Goal: Task Accomplishment & Management: Use online tool/utility

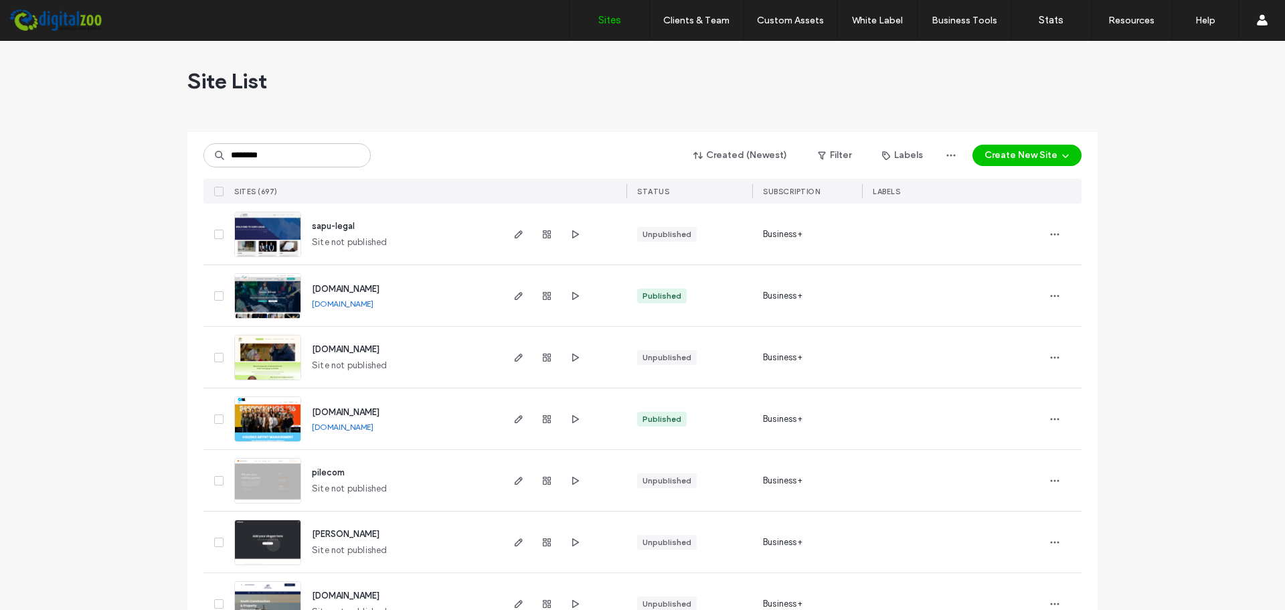
type input "********"
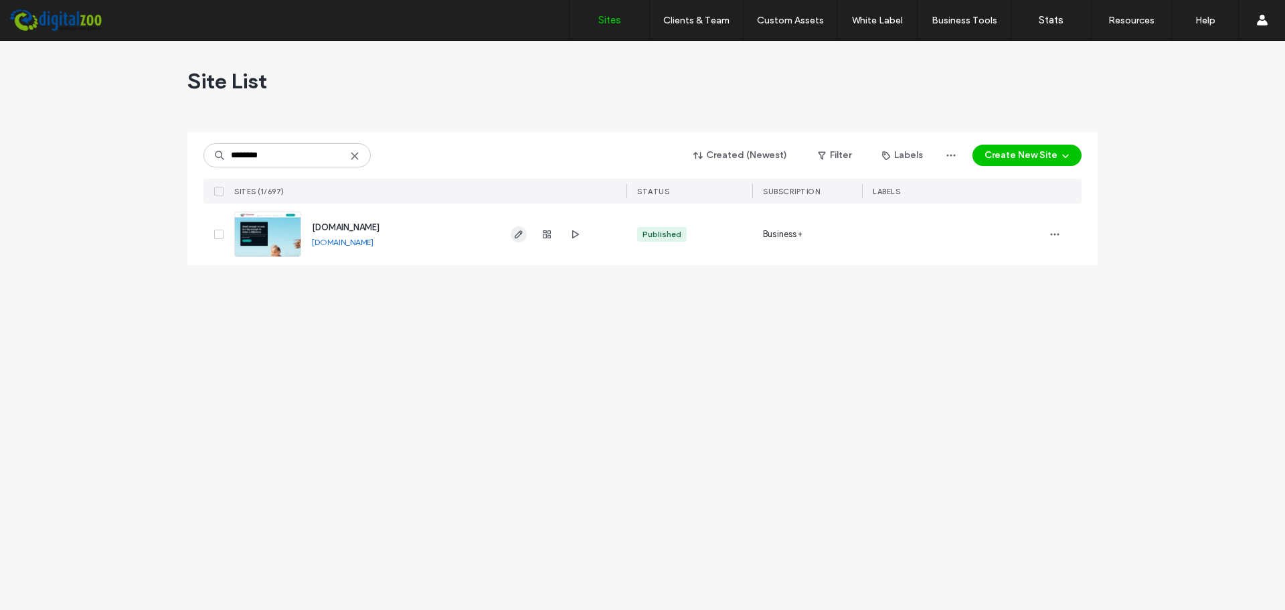
click at [519, 235] on icon "button" at bounding box center [518, 234] width 11 height 11
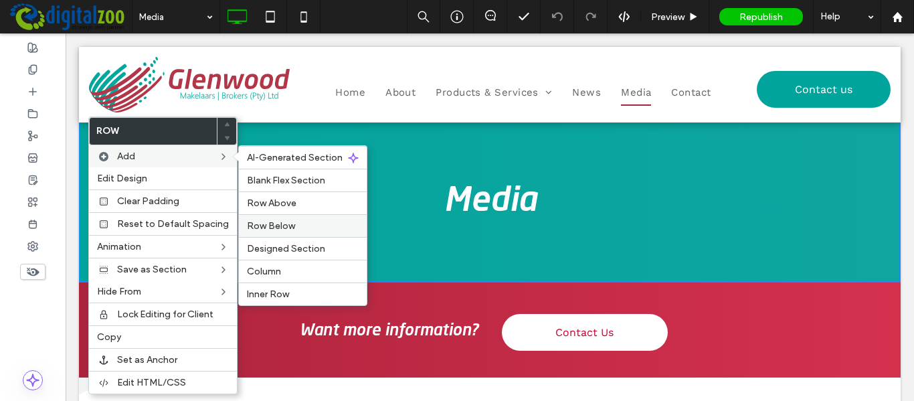
click at [292, 220] on div "Row Below" at bounding box center [303, 225] width 128 height 23
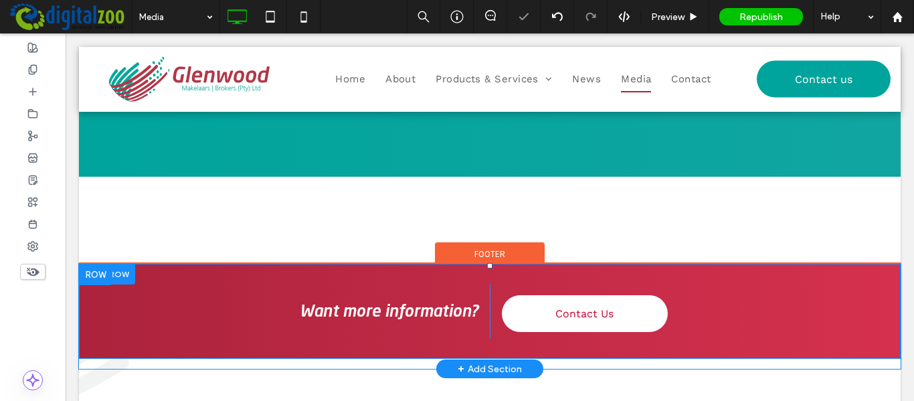
scroll to position [134, 0]
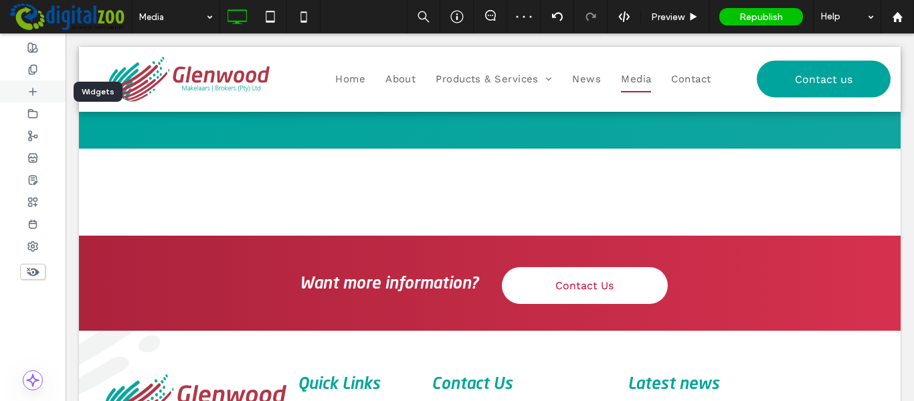
click at [40, 88] on div at bounding box center [33, 91] width 66 height 22
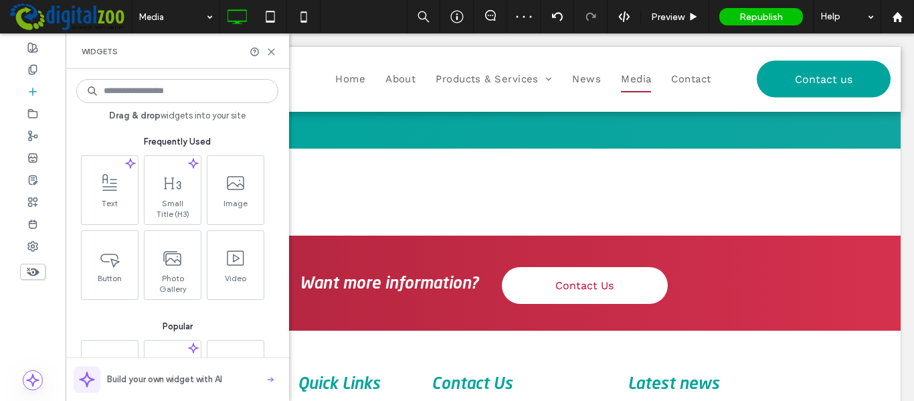
click at [167, 90] on input at bounding box center [177, 91] width 202 height 24
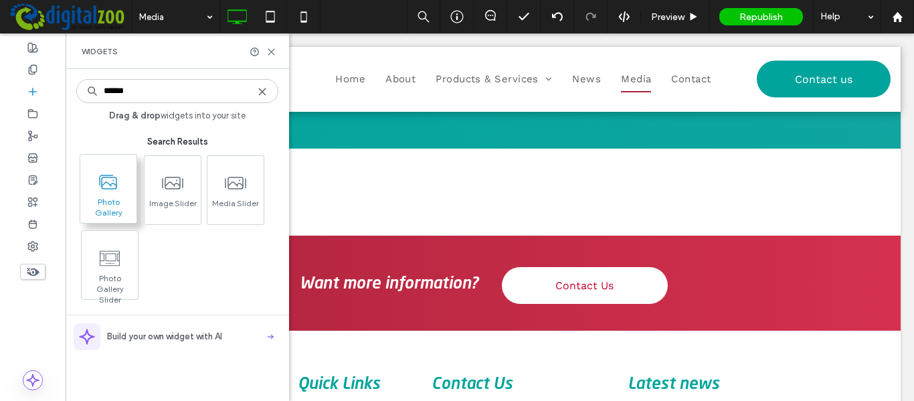
type input "******"
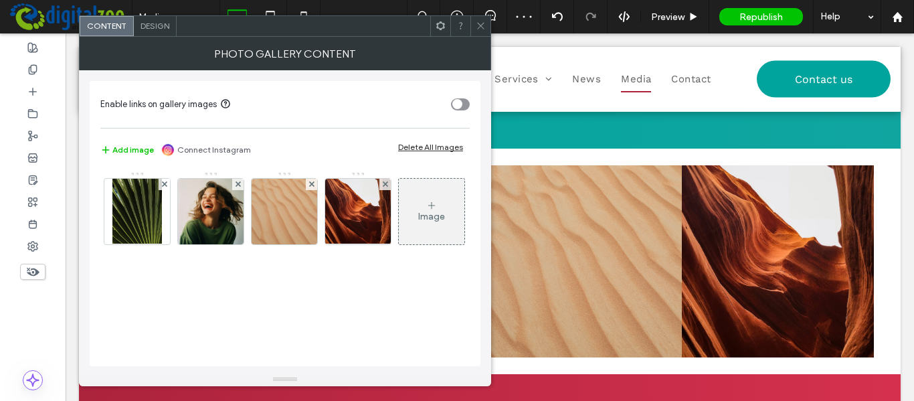
click at [440, 144] on div "Delete All Images" at bounding box center [430, 147] width 65 height 10
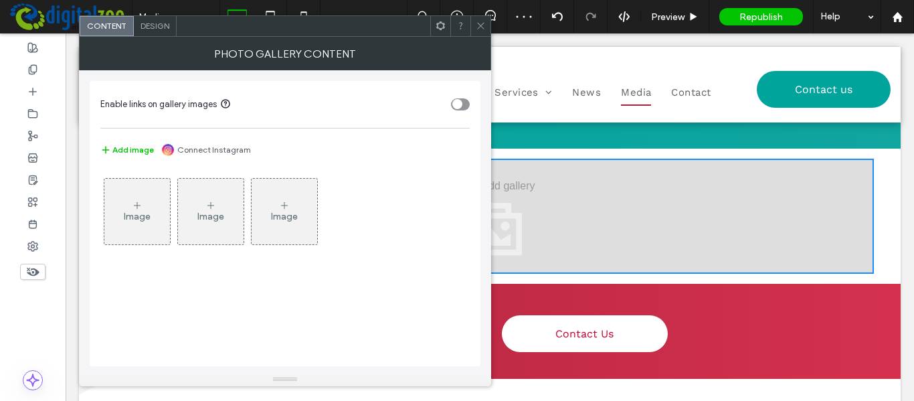
click at [120, 208] on div "Image" at bounding box center [137, 211] width 66 height 63
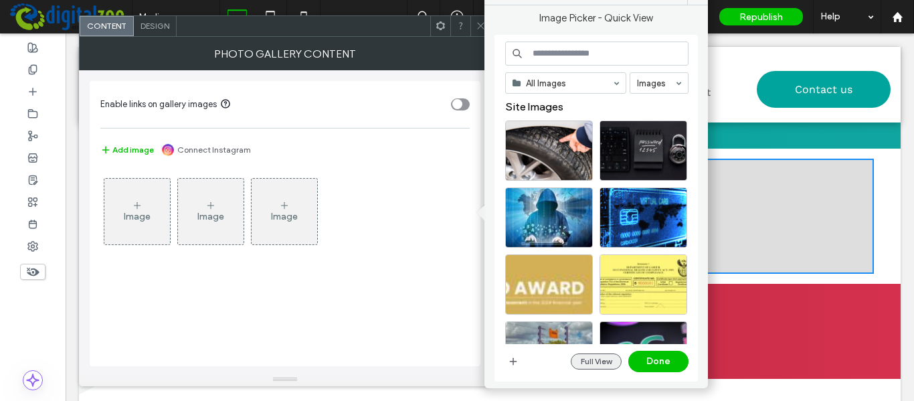
click at [603, 357] on button "Full View" at bounding box center [596, 361] width 51 height 16
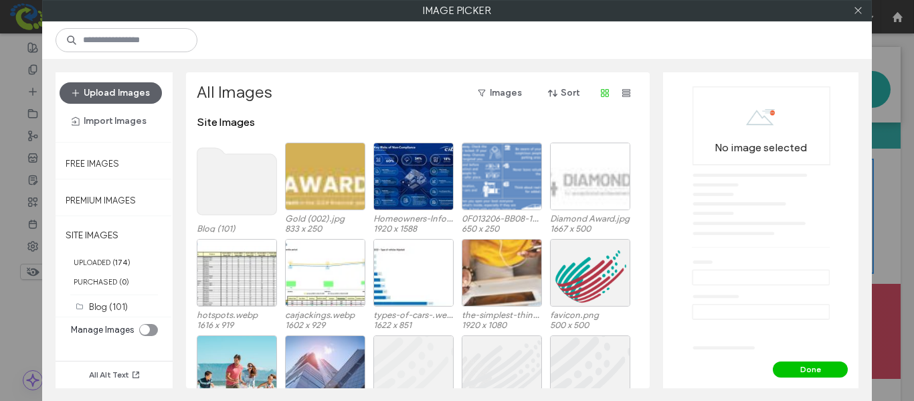
click at [145, 328] on icon "toggle" at bounding box center [145, 330] width 5 height 4
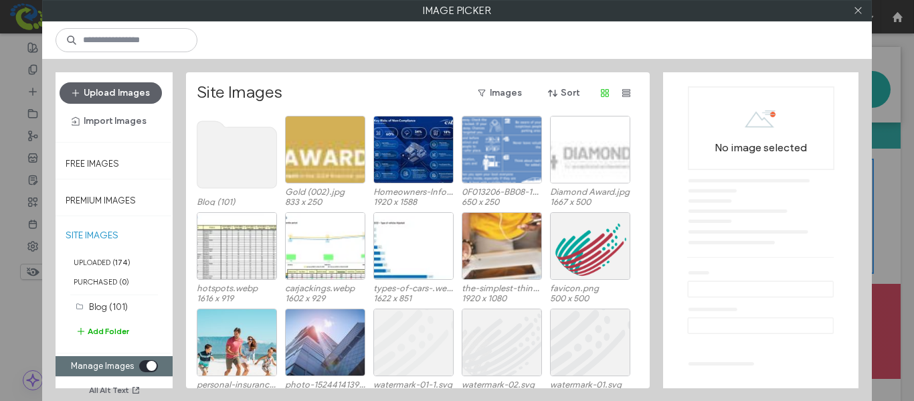
click at [104, 329] on button "Add Folder" at bounding box center [103, 331] width 54 height 16
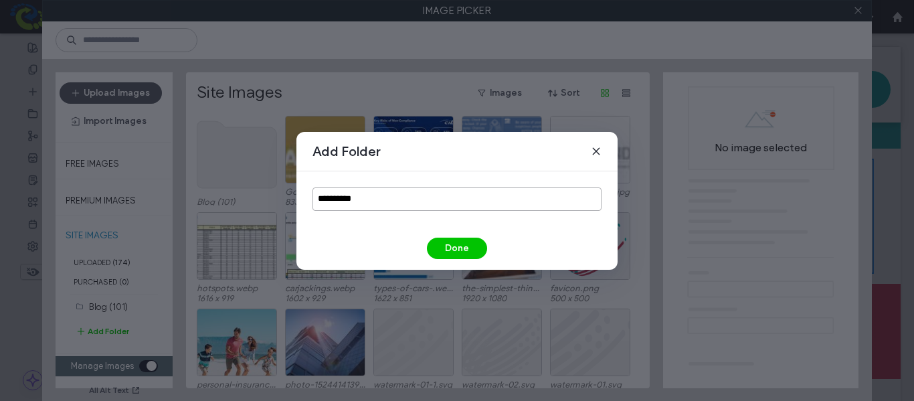
drag, startPoint x: 427, startPoint y: 206, endPoint x: 267, endPoint y: 207, distance: 160.0
click at [268, 207] on div "**********" at bounding box center [457, 200] width 914 height 401
type input "*****"
click at [469, 247] on button "Done" at bounding box center [457, 248] width 60 height 21
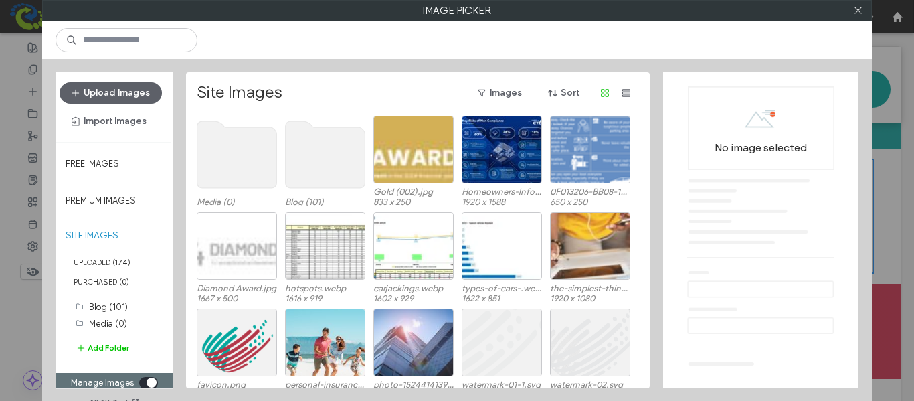
click at [256, 167] on use at bounding box center [237, 154] width 80 height 67
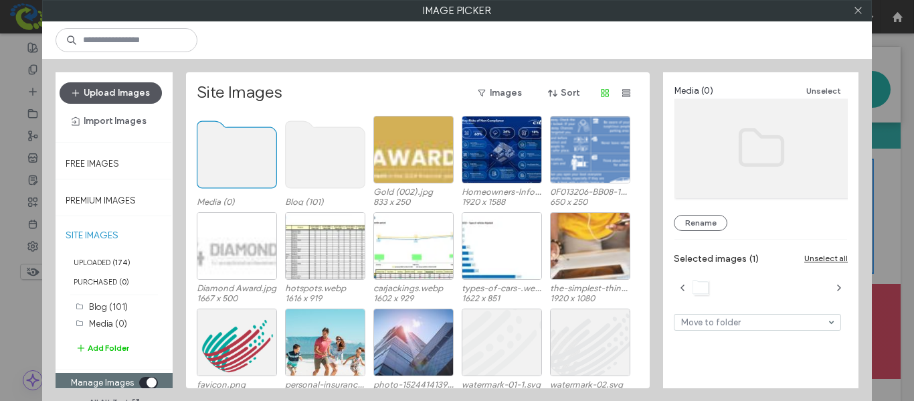
click at [133, 86] on button "Upload Images" at bounding box center [111, 92] width 102 height 21
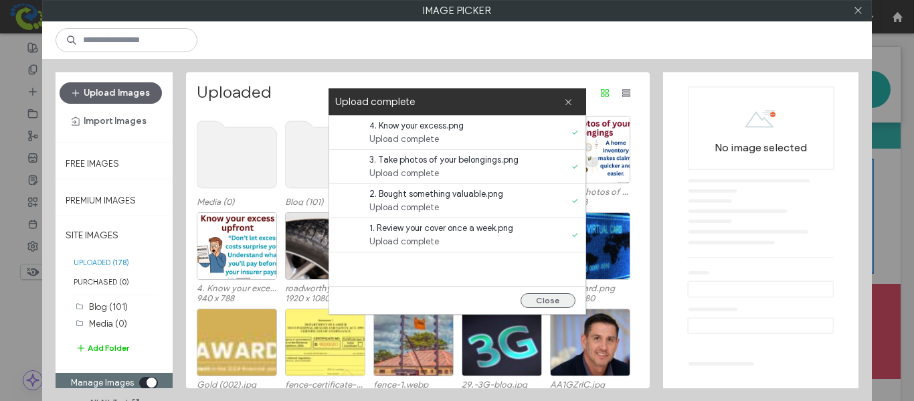
click at [562, 297] on button "Close" at bounding box center [548, 300] width 55 height 15
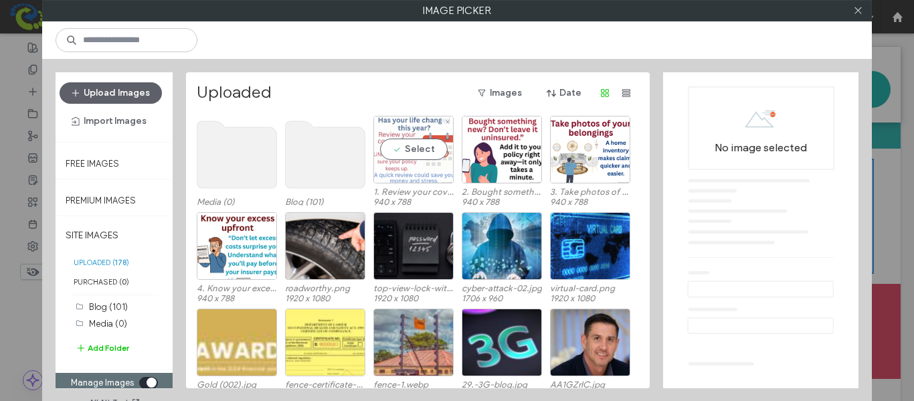
click at [401, 156] on div "Select" at bounding box center [414, 150] width 80 height 68
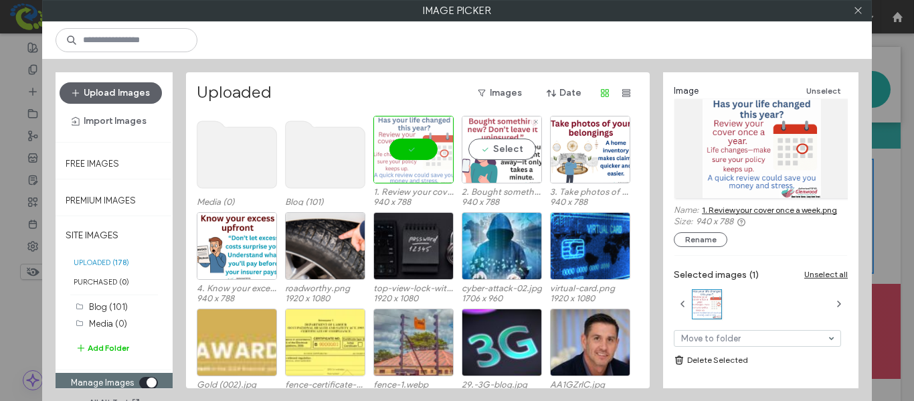
click at [505, 151] on div "Select" at bounding box center [502, 150] width 80 height 68
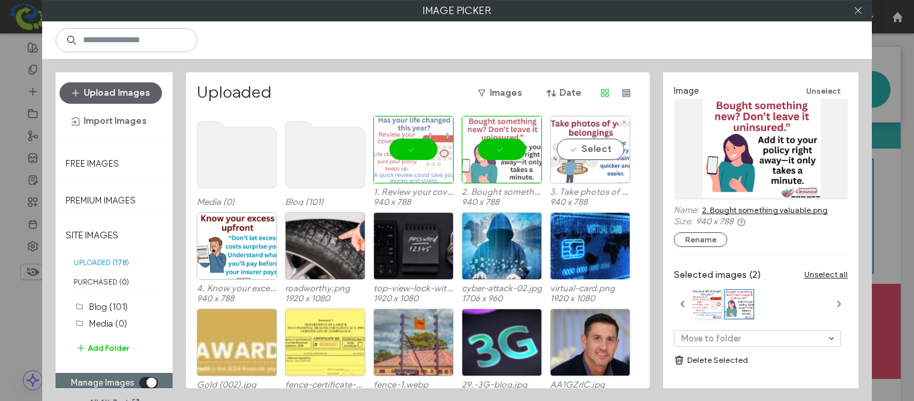
click at [596, 149] on div "Select" at bounding box center [590, 150] width 80 height 68
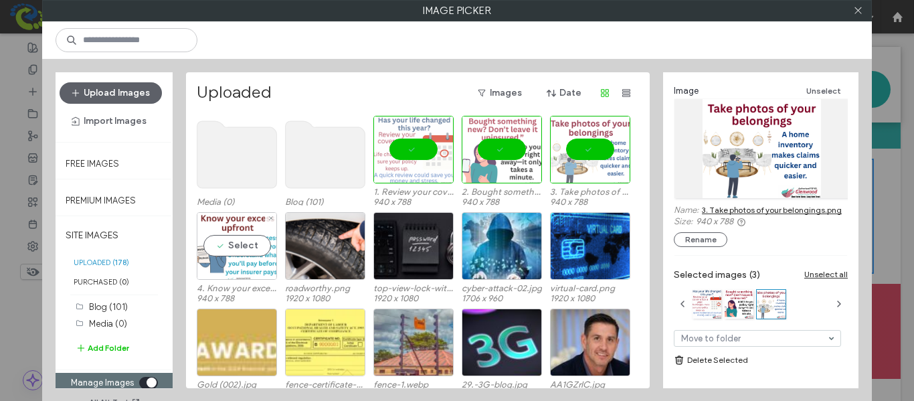
click at [220, 251] on div "Select" at bounding box center [237, 246] width 80 height 68
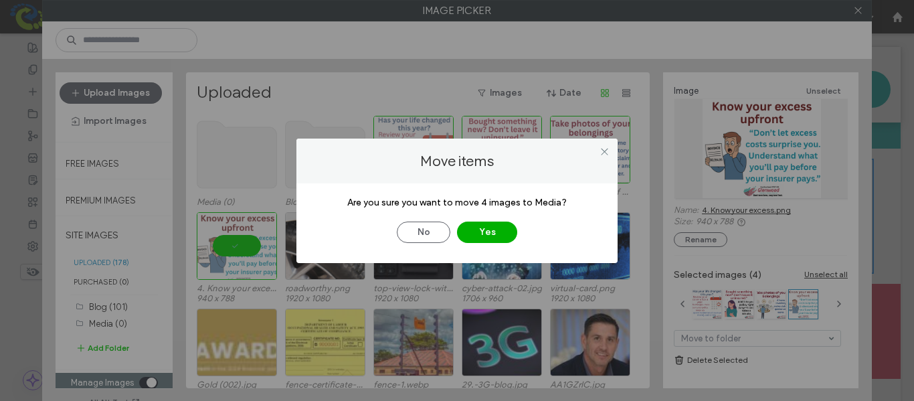
click at [477, 238] on button "Yes" at bounding box center [487, 232] width 60 height 21
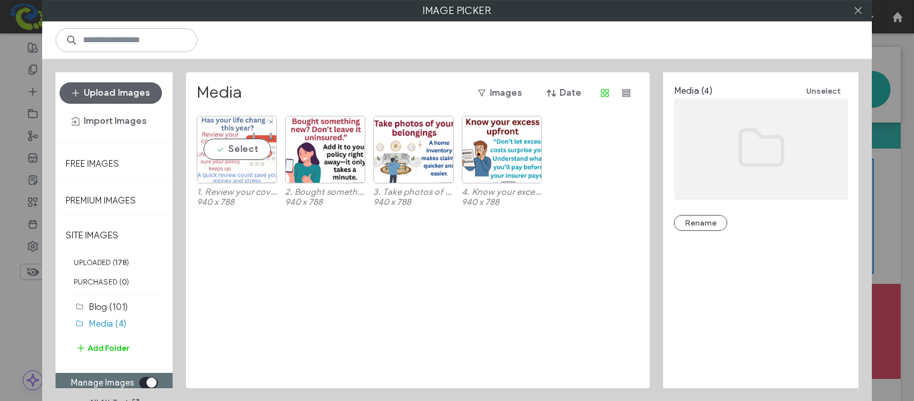
click at [261, 155] on div "Select" at bounding box center [237, 150] width 80 height 68
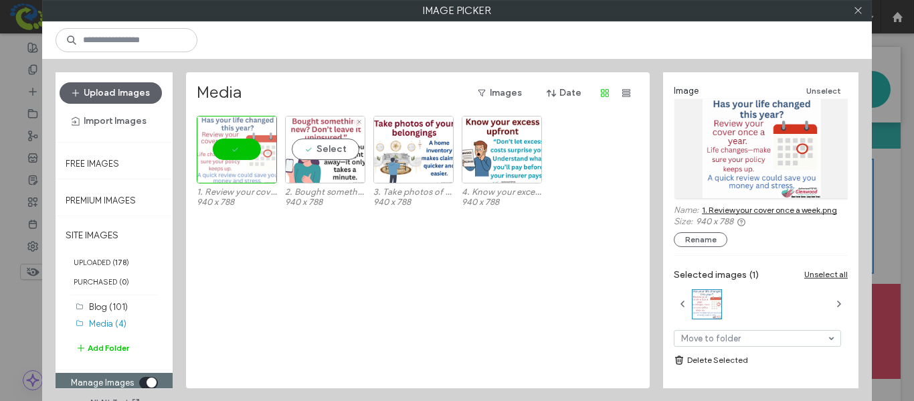
click at [333, 156] on div "Select" at bounding box center [325, 150] width 80 height 68
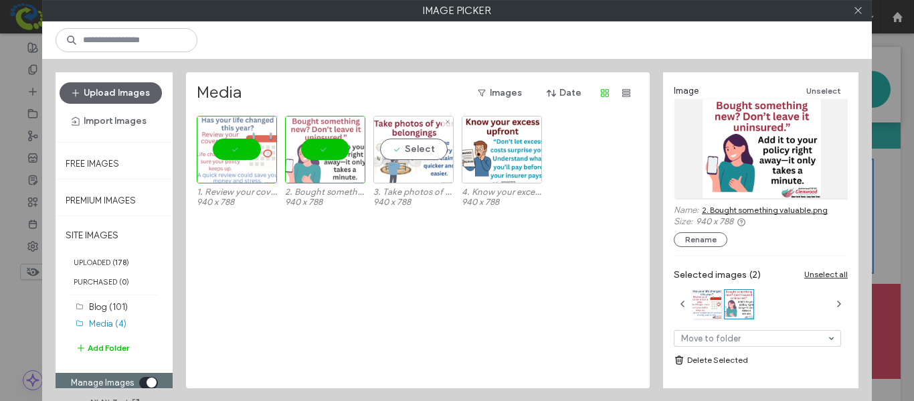
click at [429, 156] on div "Select" at bounding box center [414, 150] width 80 height 68
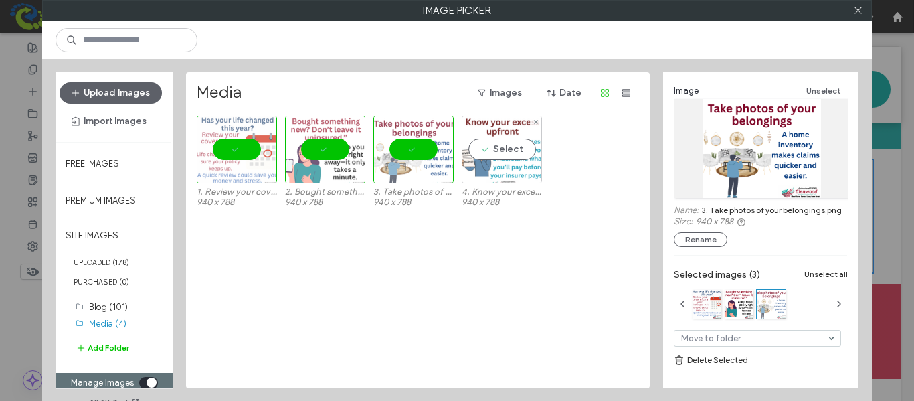
click at [496, 156] on div "Select" at bounding box center [502, 150] width 80 height 68
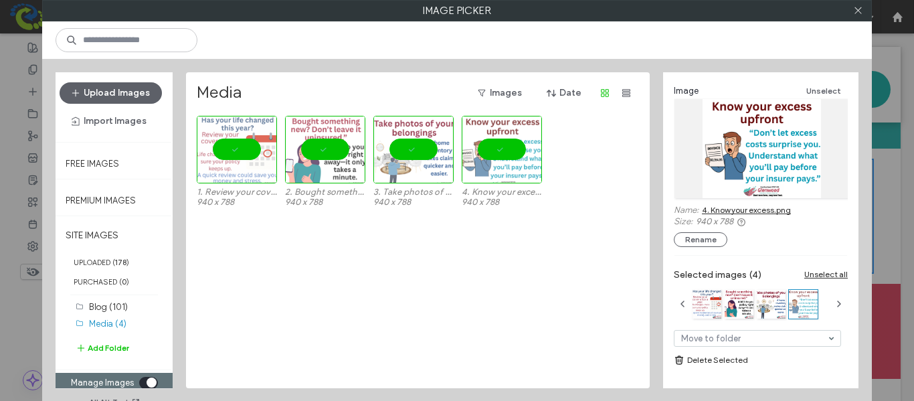
click at [149, 383] on icon "toggle" at bounding box center [151, 383] width 5 height 4
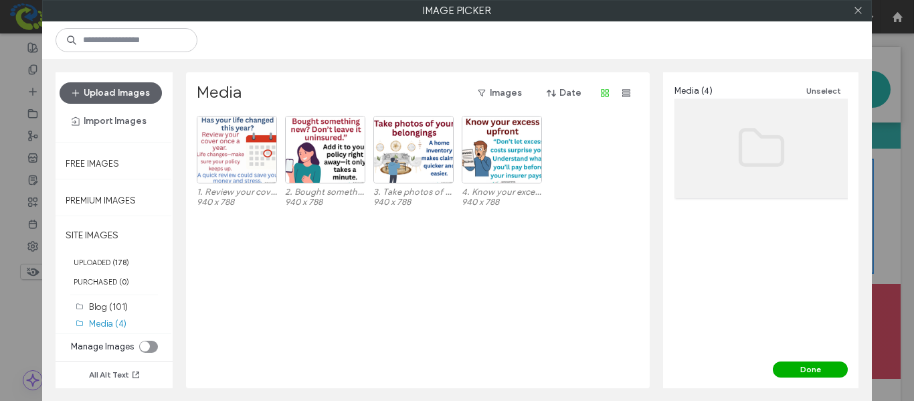
drag, startPoint x: 817, startPoint y: 363, endPoint x: 734, endPoint y: 340, distance: 86.1
click at [817, 363] on button "Done" at bounding box center [810, 369] width 75 height 16
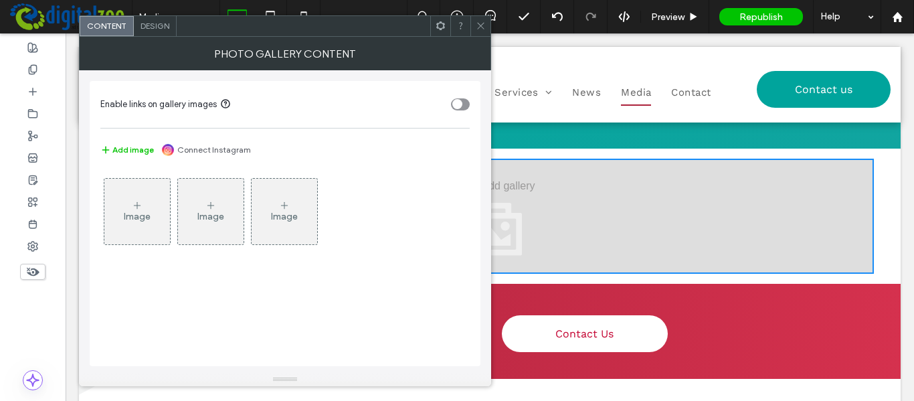
click at [145, 214] on div "Image" at bounding box center [137, 216] width 27 height 11
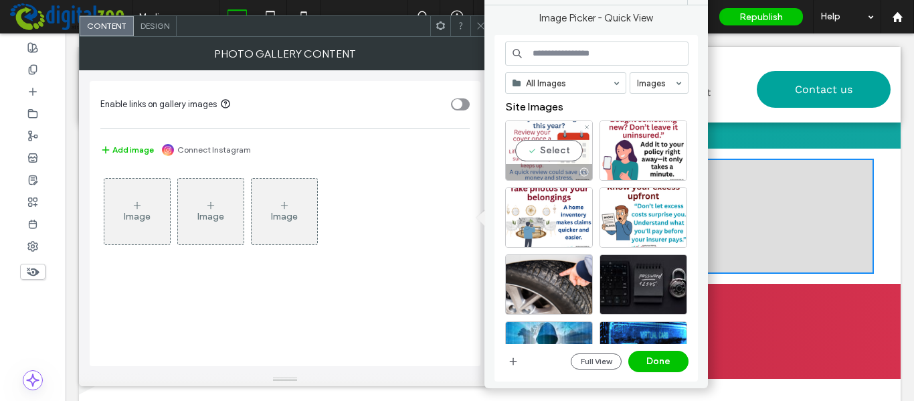
drag, startPoint x: 550, startPoint y: 154, endPoint x: 596, endPoint y: 144, distance: 47.3
click at [550, 154] on div "Select" at bounding box center [549, 150] width 88 height 60
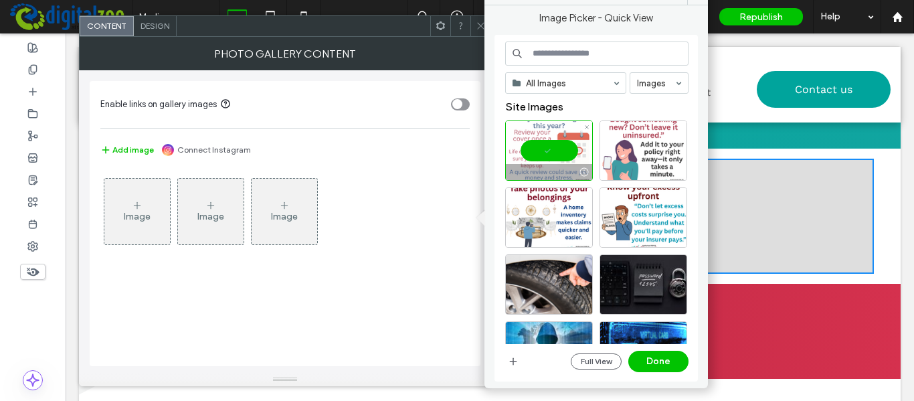
click at [637, 137] on div at bounding box center [644, 150] width 88 height 60
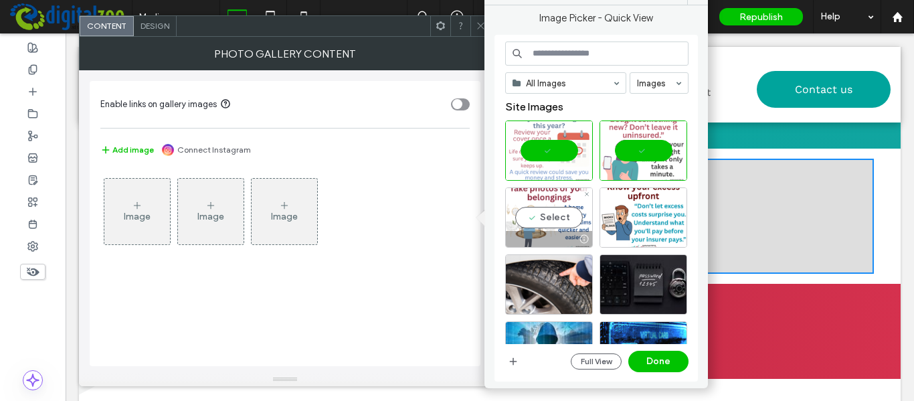
click at [533, 216] on div "Select" at bounding box center [549, 217] width 88 height 60
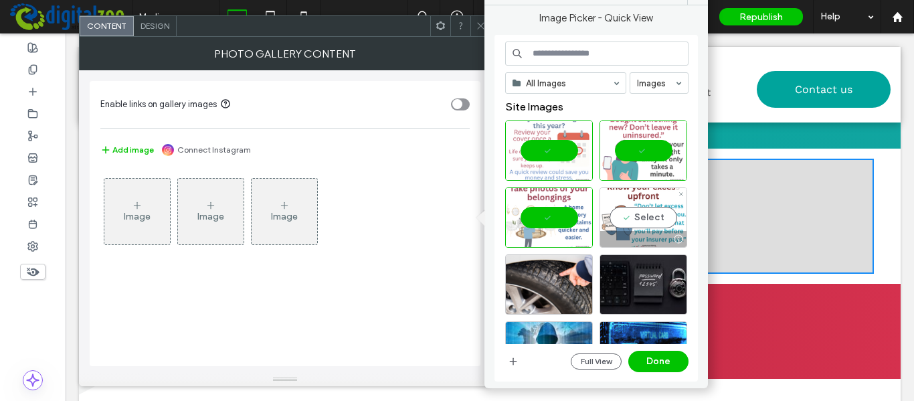
click at [621, 222] on div "Select" at bounding box center [644, 217] width 88 height 60
click at [677, 360] on button "Done" at bounding box center [659, 361] width 60 height 21
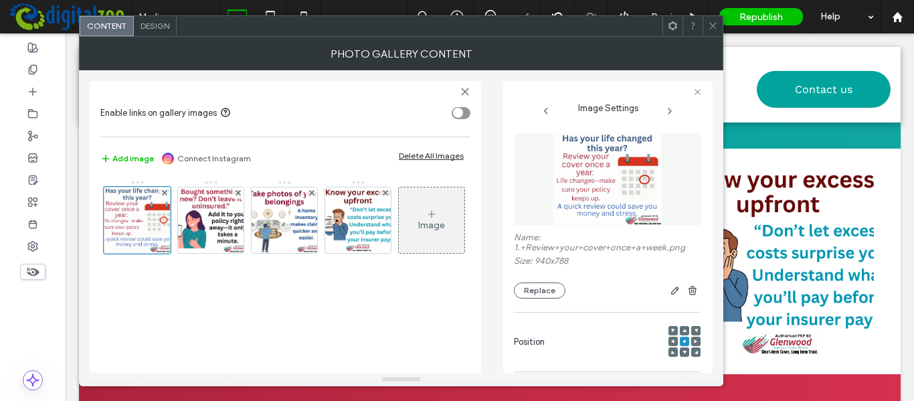
click at [155, 25] on span "Design" at bounding box center [155, 26] width 29 height 10
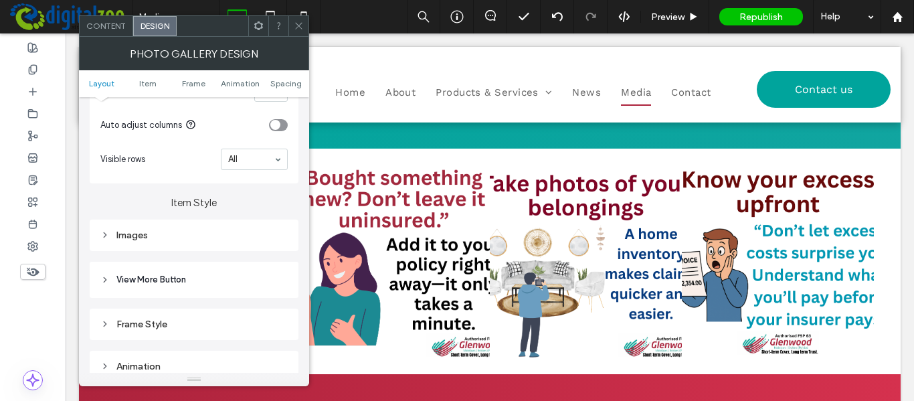
scroll to position [402, 0]
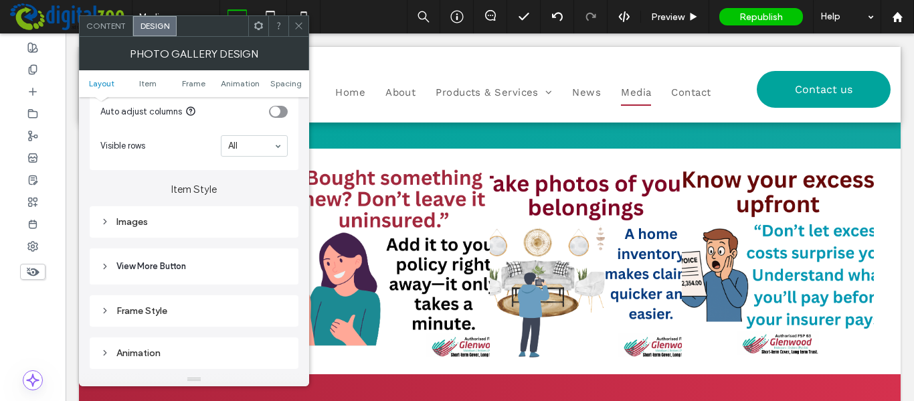
click at [155, 229] on div "Images" at bounding box center [193, 222] width 187 height 18
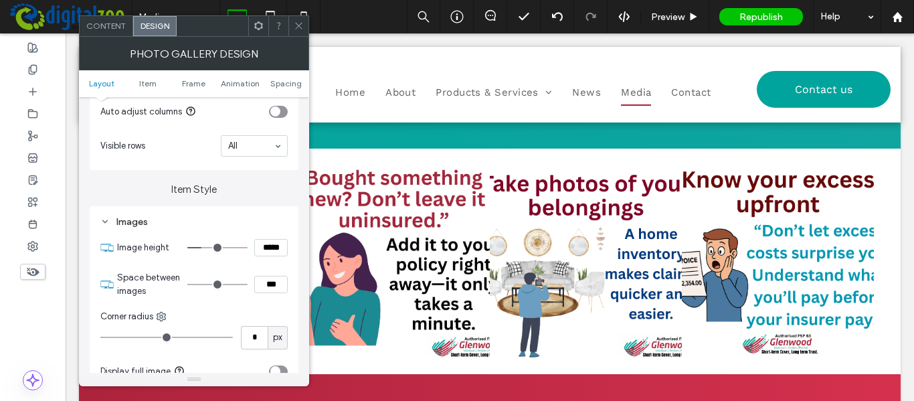
scroll to position [469, 0]
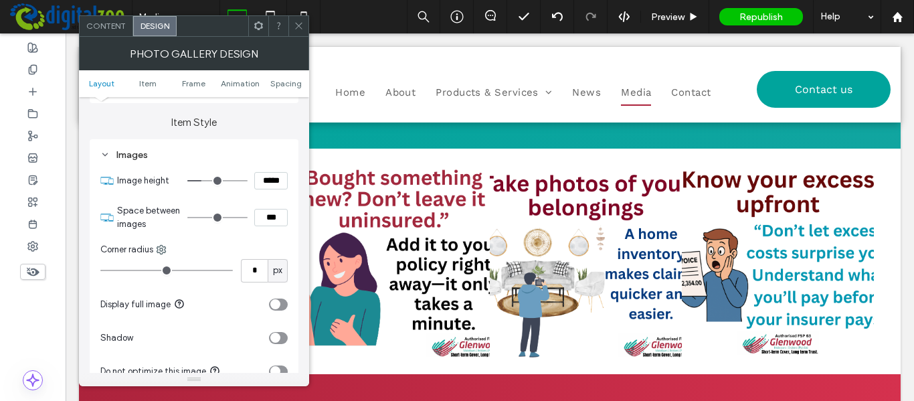
click at [280, 304] on div "toggle" at bounding box center [275, 304] width 10 height 10
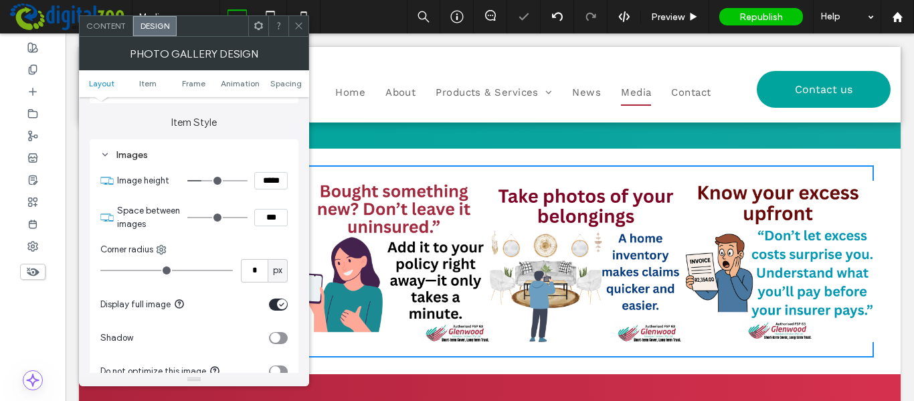
click at [283, 340] on div "toggle" at bounding box center [278, 338] width 19 height 12
drag, startPoint x: 267, startPoint y: 215, endPoint x: 258, endPoint y: 215, distance: 8.7
click at [258, 215] on input "***" at bounding box center [270, 217] width 33 height 17
type input "****"
type input "**"
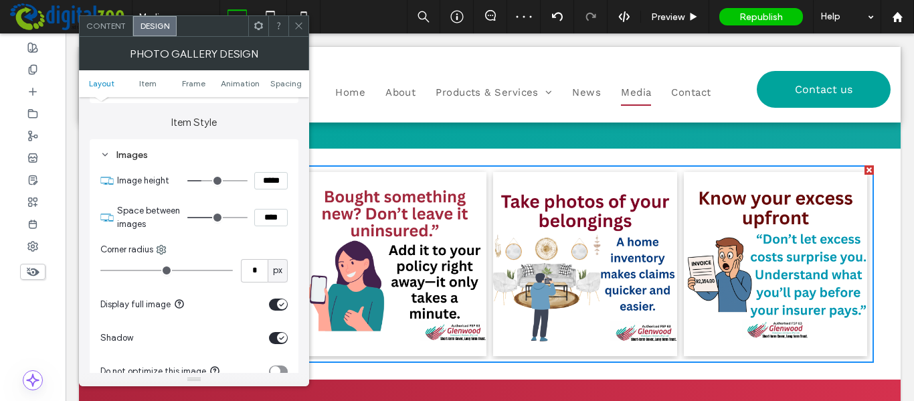
drag, startPoint x: 273, startPoint y: 220, endPoint x: 240, endPoint y: 221, distance: 32.8
click at [240, 221] on div "****" at bounding box center [237, 217] width 100 height 17
type input "****"
type input "**"
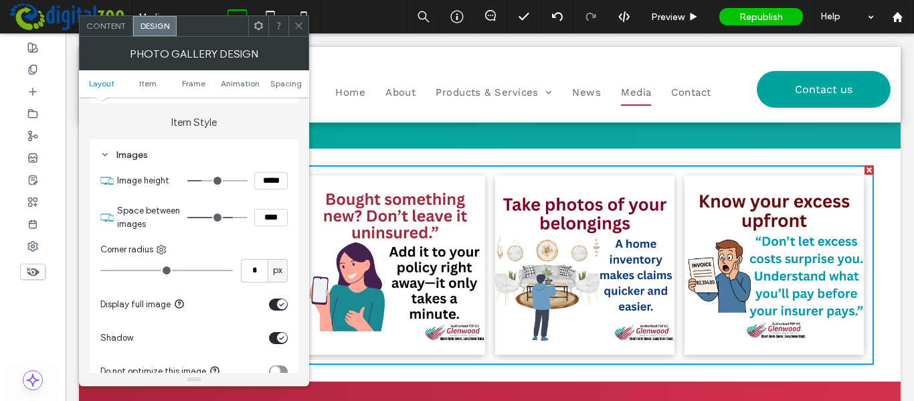
click at [291, 25] on div at bounding box center [298, 26] width 20 height 20
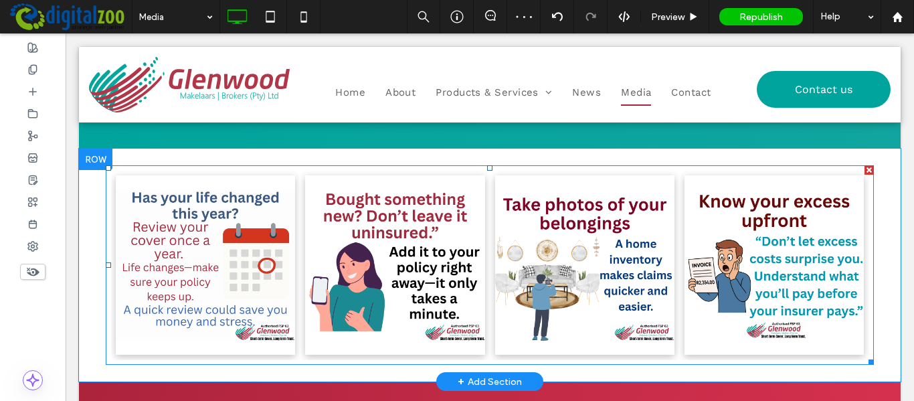
click at [811, 210] on link at bounding box center [774, 264] width 179 height 179
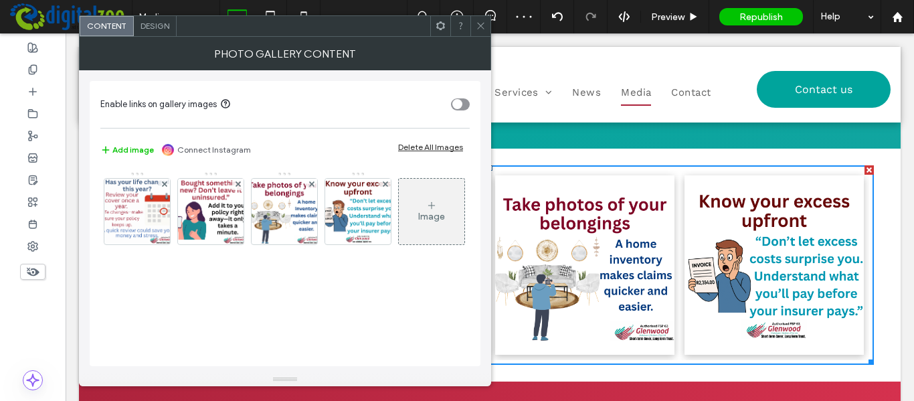
click at [143, 21] on span "Design" at bounding box center [155, 26] width 29 height 10
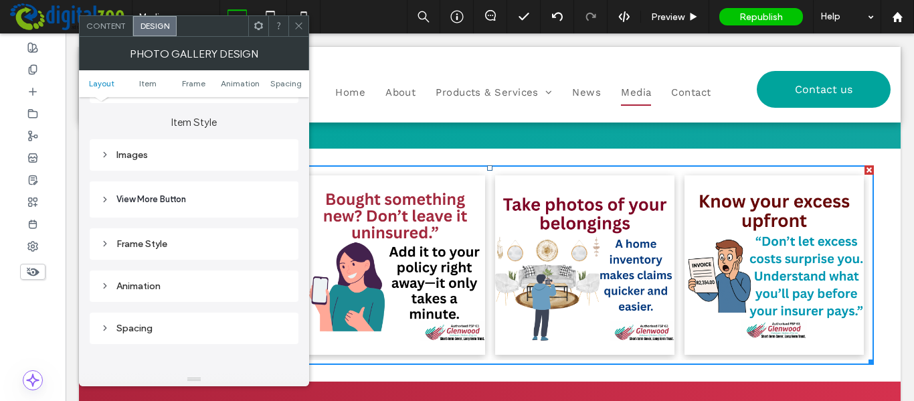
click at [134, 284] on div "Animation" at bounding box center [193, 285] width 187 height 11
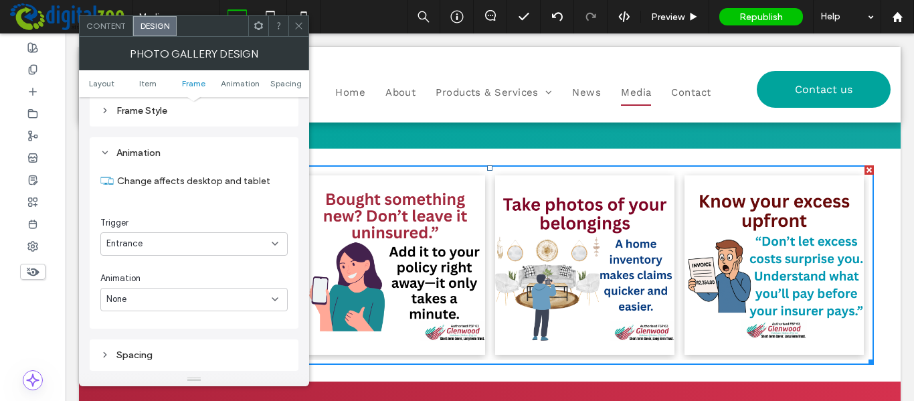
scroll to position [602, 0]
click at [149, 245] on div "Entrance" at bounding box center [188, 242] width 165 height 13
click at [153, 292] on div "None" at bounding box center [188, 298] width 165 height 13
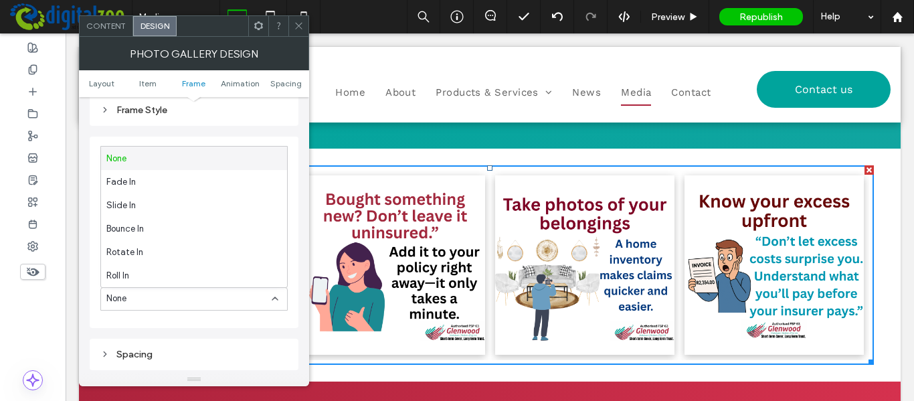
click at [153, 292] on div "None" at bounding box center [188, 298] width 165 height 13
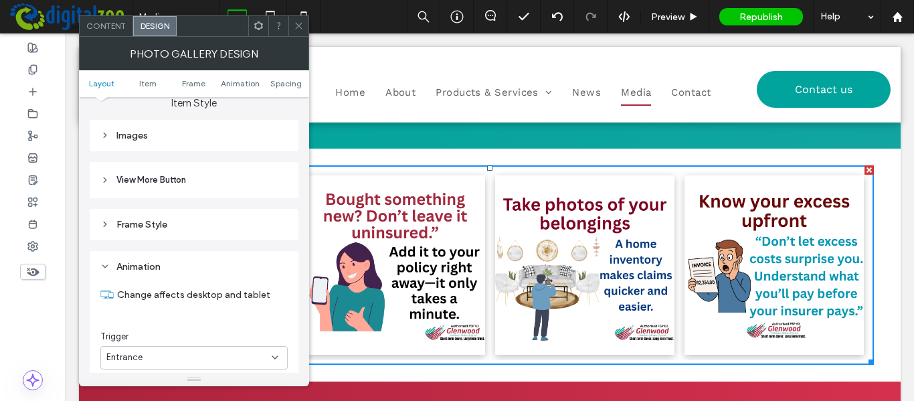
scroll to position [469, 0]
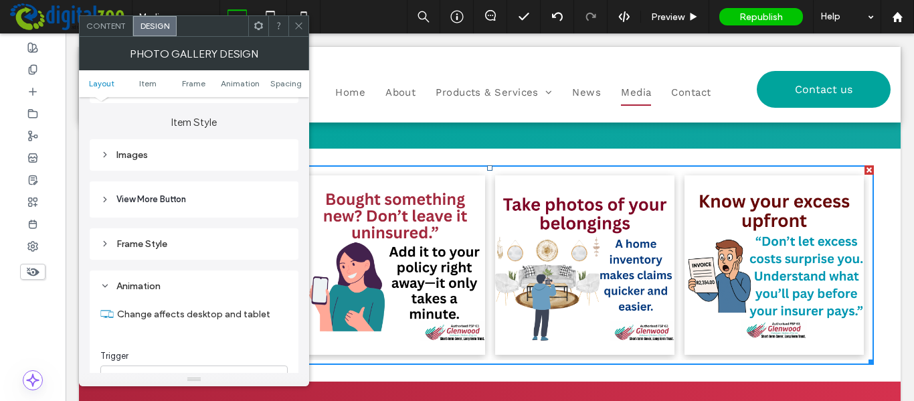
click at [145, 161] on div "Images" at bounding box center [193, 155] width 187 height 18
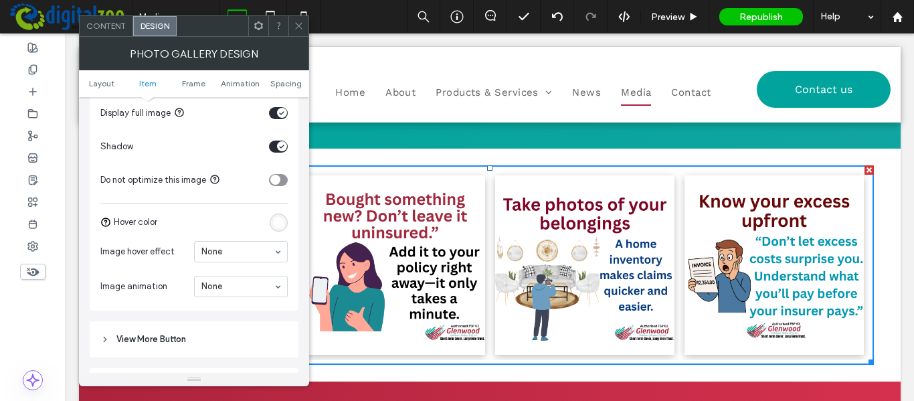
scroll to position [669, 0]
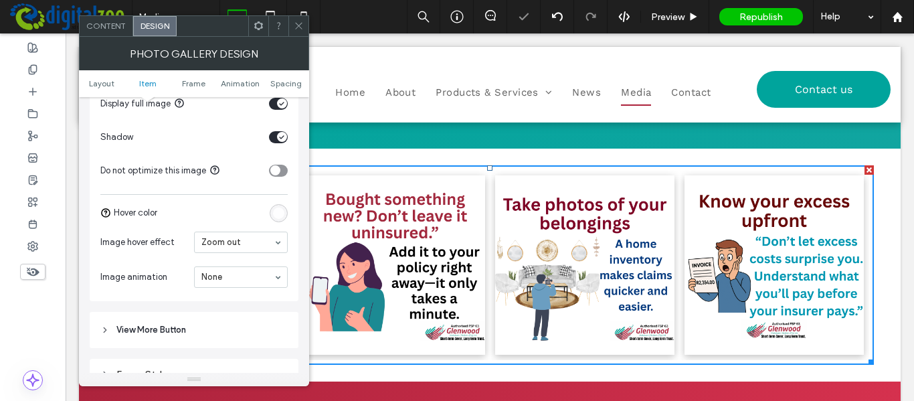
drag, startPoint x: 253, startPoint y: 291, endPoint x: 266, endPoint y: 240, distance: 52.4
click at [278, 141] on div "toggle" at bounding box center [282, 137] width 10 height 10
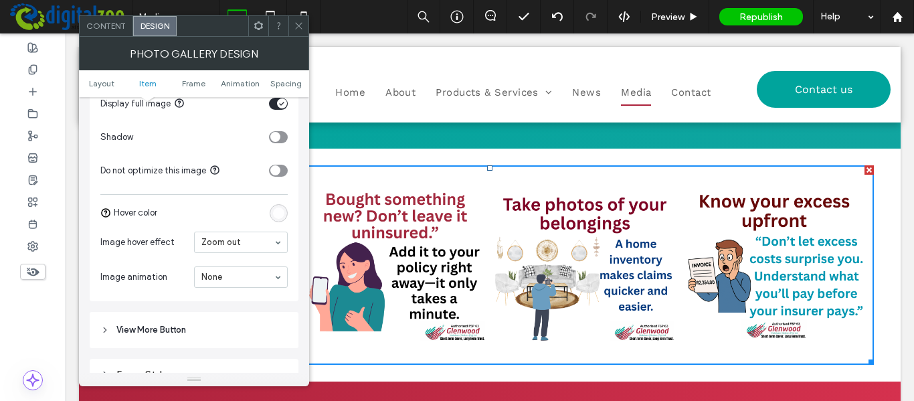
click at [491, 155] on div "Click To Paste Click To Paste Button Button Button Button Row + Add Section" at bounding box center [490, 265] width 822 height 233
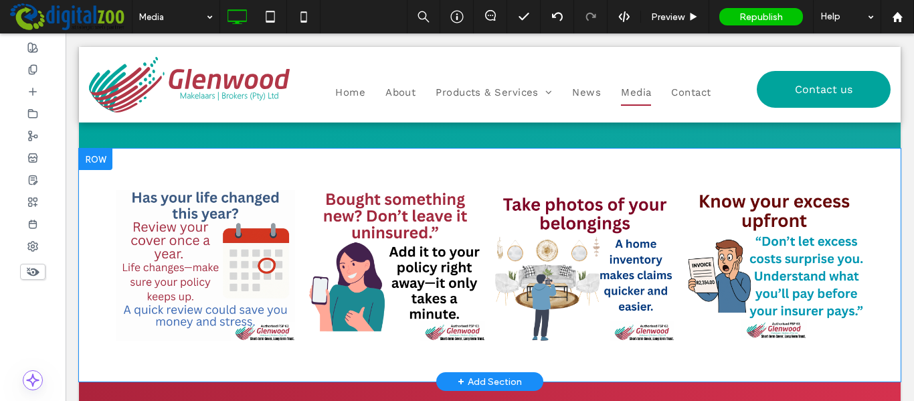
click at [492, 153] on div "Click To Paste Click To Paste Button Button Button Button Row + Add Section" at bounding box center [490, 265] width 822 height 233
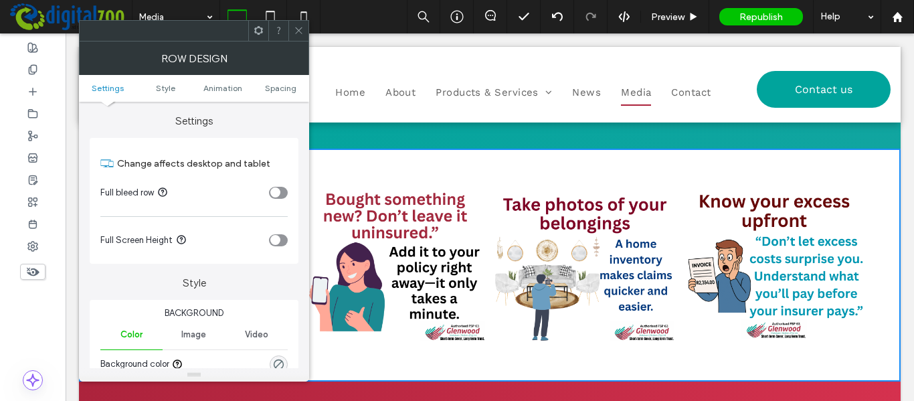
click at [177, 82] on ul "Settings Style Animation Spacing" at bounding box center [194, 88] width 230 height 27
click at [171, 91] on span "Style" at bounding box center [165, 88] width 19 height 10
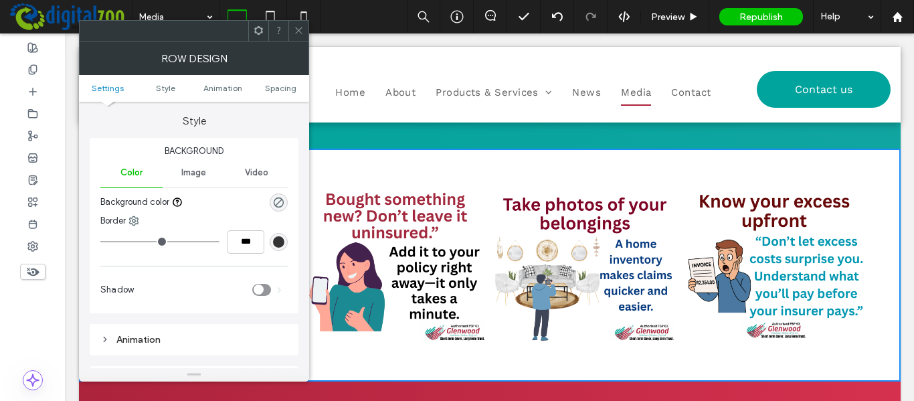
scroll to position [162, 0]
click at [281, 202] on icon "rgba(0, 0, 0, 0)" at bounding box center [278, 202] width 11 height 11
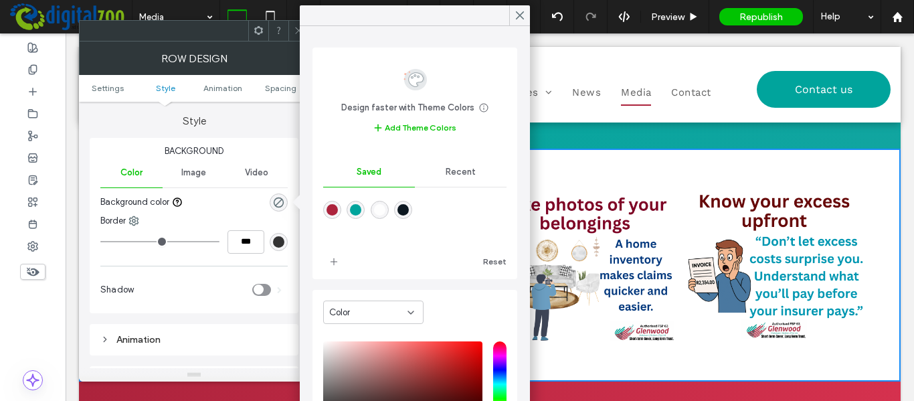
click at [396, 204] on div at bounding box center [414, 219] width 183 height 50
click at [394, 204] on div at bounding box center [414, 219] width 183 height 50
click at [385, 210] on div "rgba(254,254,254,1)" at bounding box center [379, 209] width 11 height 11
type input "*******"
type input "***"
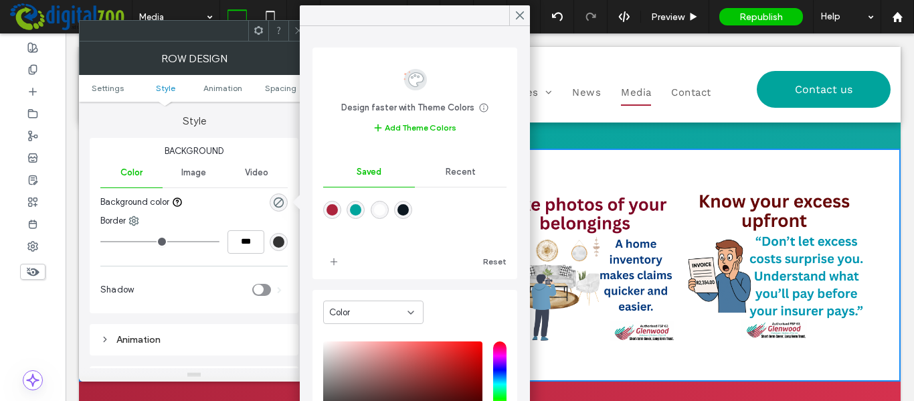
type input "****"
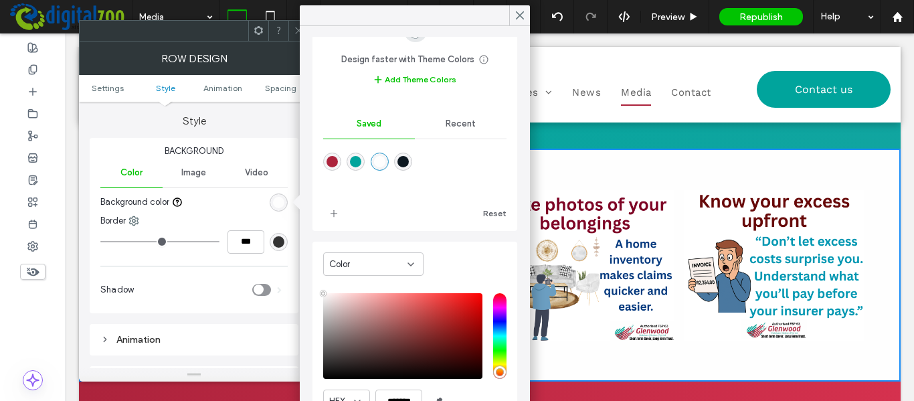
scroll to position [67, 0]
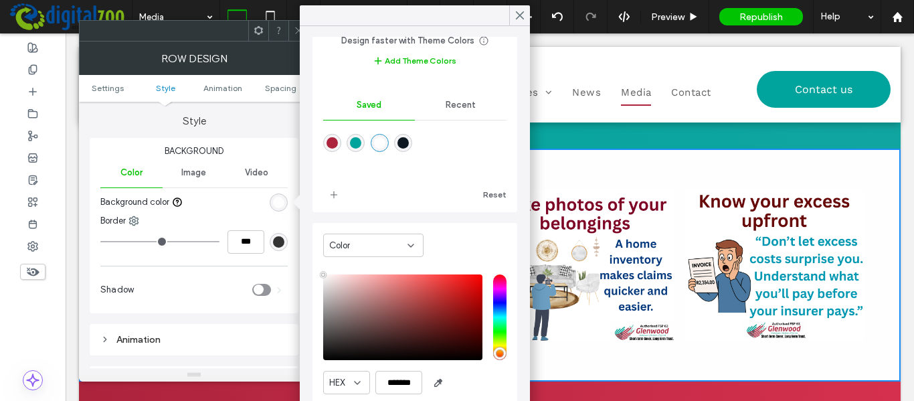
click at [322, 280] on div "Color HEX ******* Opacity ****" at bounding box center [415, 334] width 205 height 222
click at [325, 280] on div "saturation and value" at bounding box center [402, 317] width 159 height 86
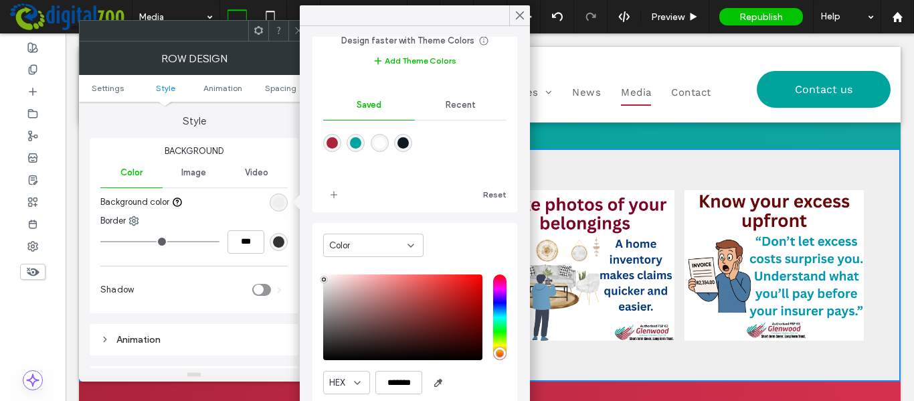
click at [324, 280] on div "pointer" at bounding box center [324, 280] width 4 height 4
click at [386, 144] on div "rgba(254,254,254,1)" at bounding box center [379, 142] width 11 height 11
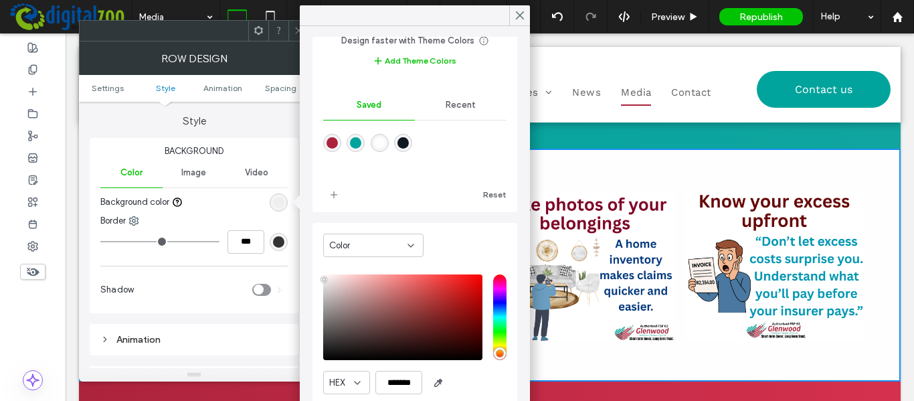
type input "*******"
click at [523, 13] on use at bounding box center [520, 15] width 7 height 7
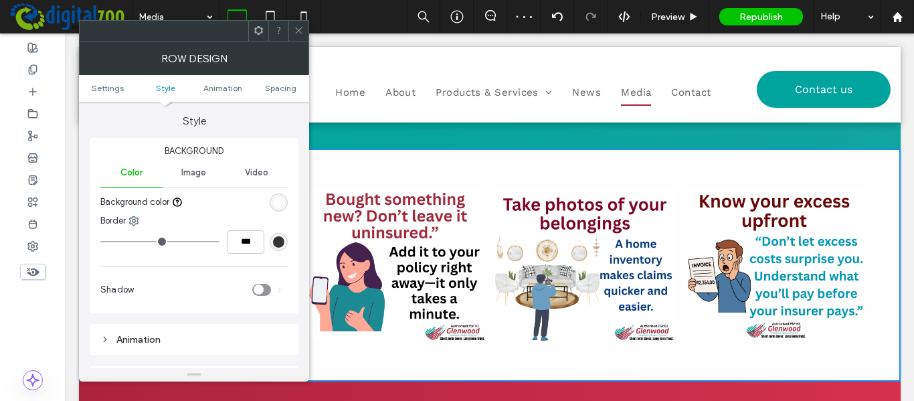
click at [299, 28] on icon at bounding box center [299, 30] width 10 height 10
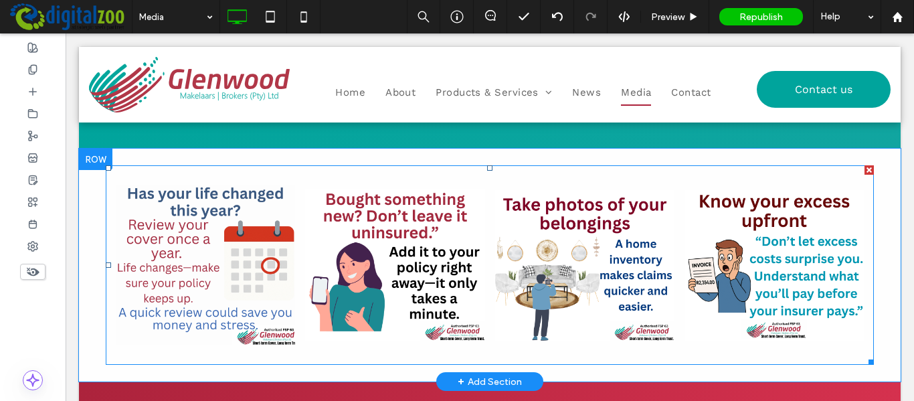
click at [206, 327] on link at bounding box center [205, 265] width 190 height 190
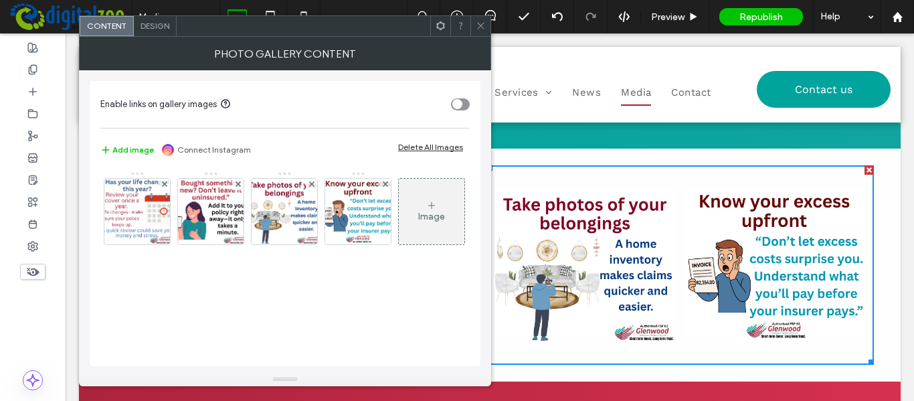
click at [153, 31] on div "Design" at bounding box center [155, 26] width 43 height 20
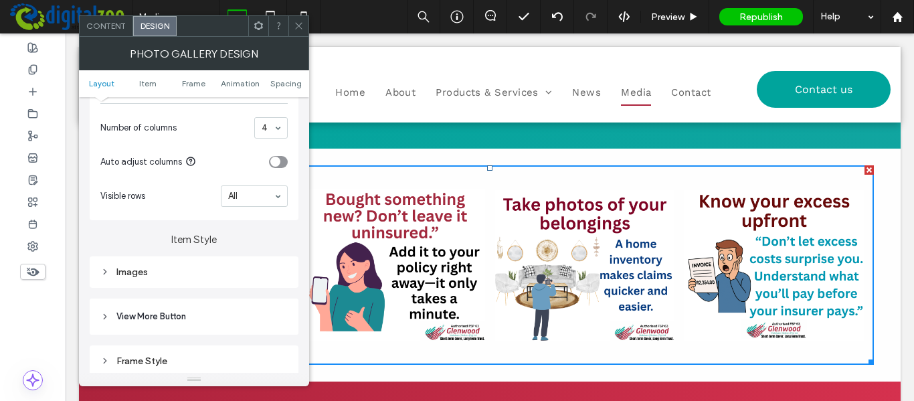
scroll to position [402, 0]
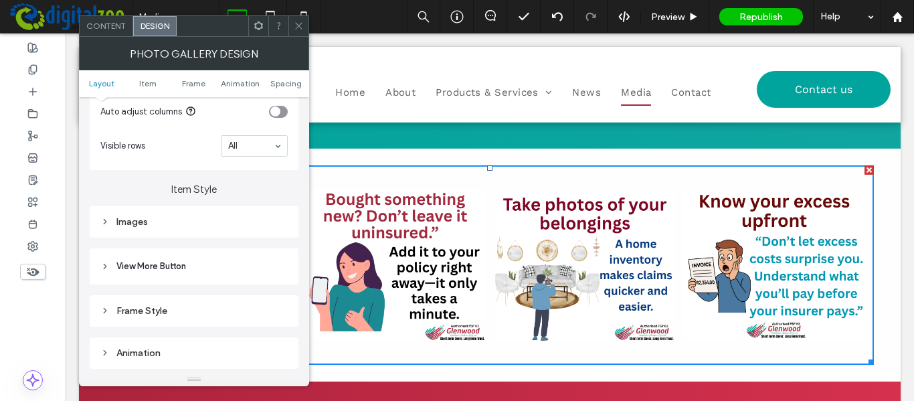
click at [149, 226] on div "Images" at bounding box center [193, 221] width 187 height 11
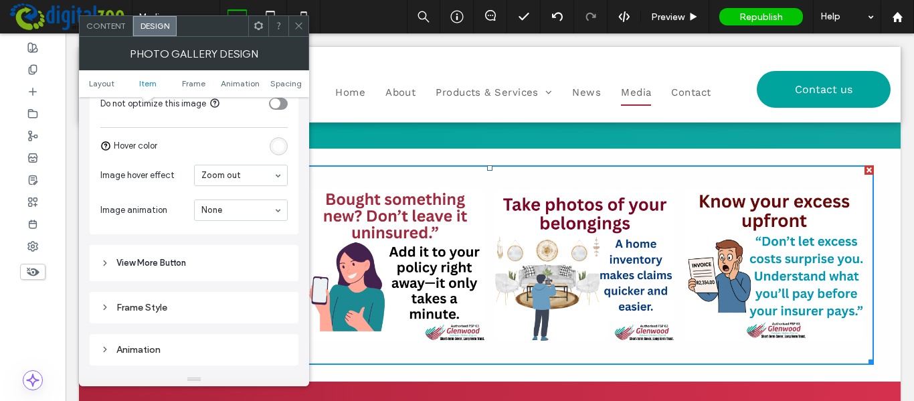
scroll to position [803, 0]
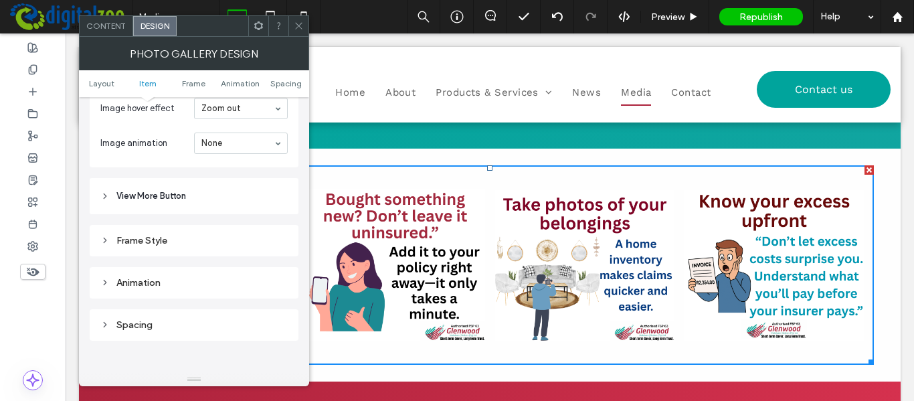
click at [130, 239] on div "Frame Style" at bounding box center [193, 240] width 187 height 11
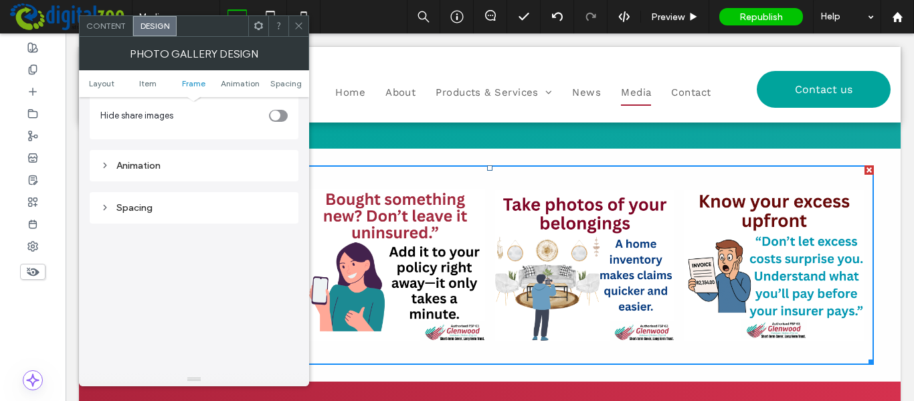
scroll to position [1205, 0]
click at [309, 27] on div "Content Design" at bounding box center [194, 25] width 230 height 21
click at [302, 32] on span at bounding box center [299, 26] width 10 height 20
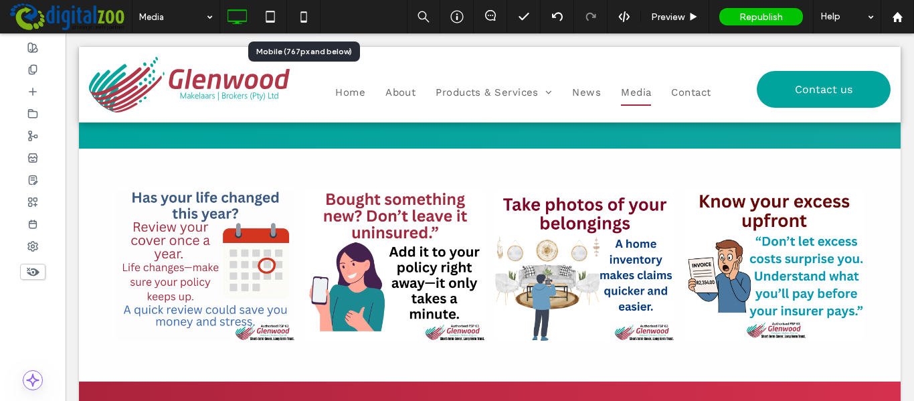
click at [302, 16] on icon at bounding box center [304, 16] width 27 height 27
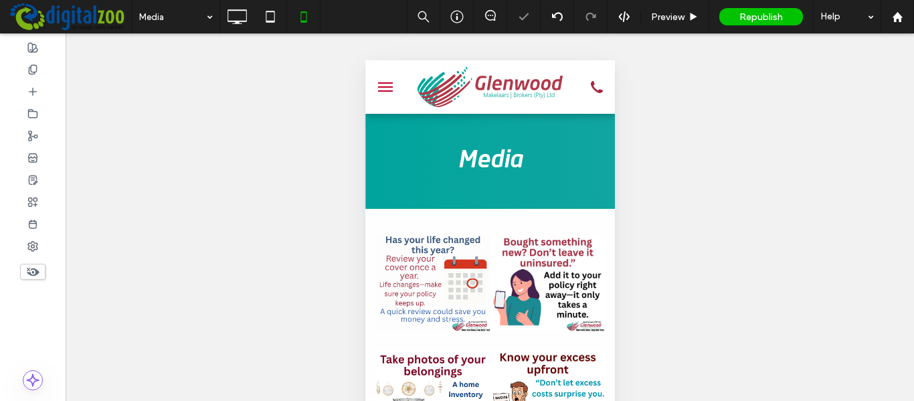
scroll to position [0, 0]
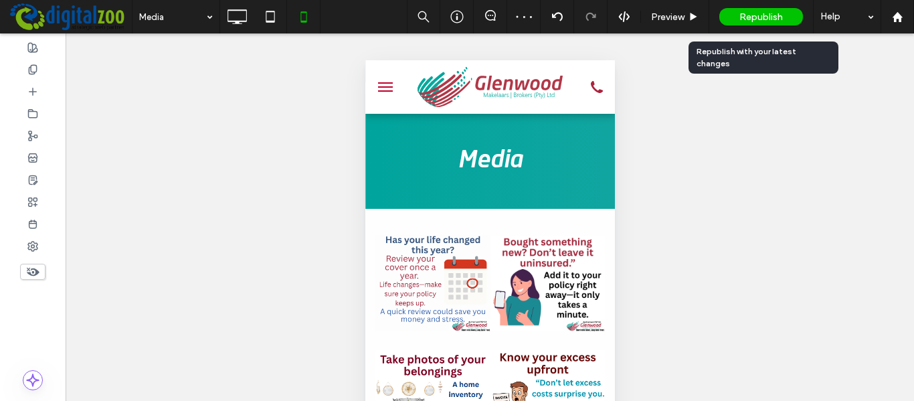
click at [736, 23] on div "Republish" at bounding box center [762, 16] width 84 height 17
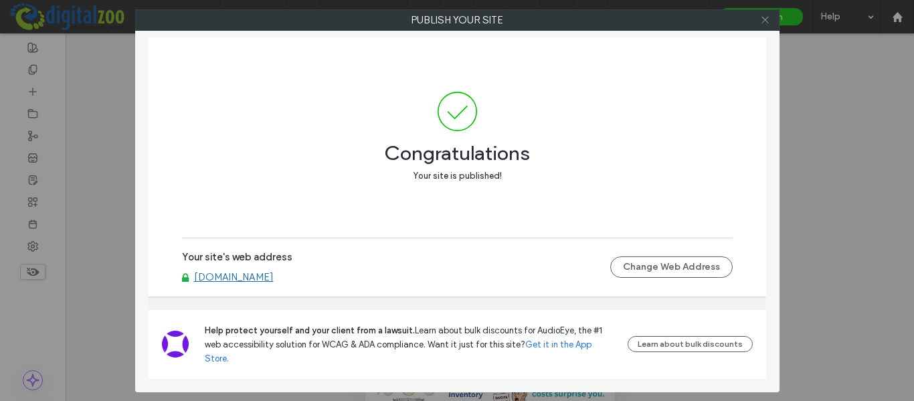
click at [765, 15] on icon at bounding box center [765, 20] width 10 height 10
